Goal: Task Accomplishment & Management: Manage account settings

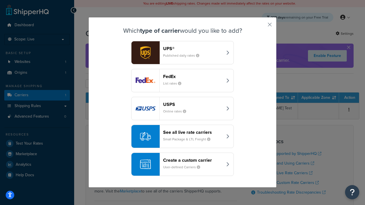
click at [193, 76] on header "FedEx" at bounding box center [193, 76] width 60 height 5
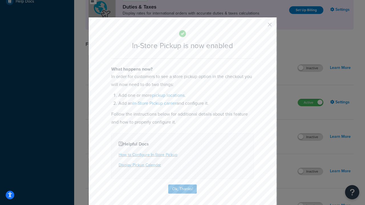
click at [261, 27] on button "button" at bounding box center [261, 26] width 1 height 1
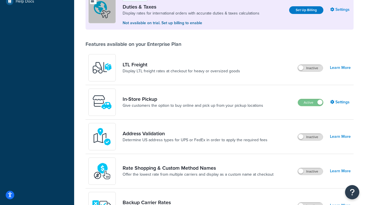
scroll to position [174, 0]
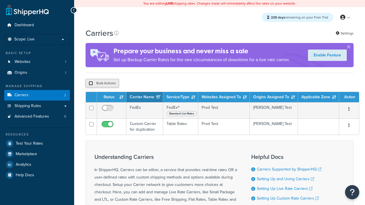
click at [91, 84] on input "checkbox" at bounding box center [91, 83] width 4 height 4
checkbox input "true"
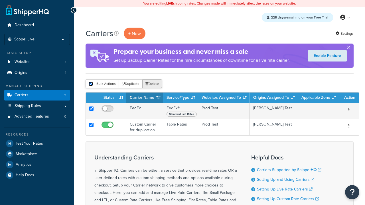
click at [153, 84] on button "Delete" at bounding box center [152, 84] width 20 height 9
